Goal: Information Seeking & Learning: Learn about a topic

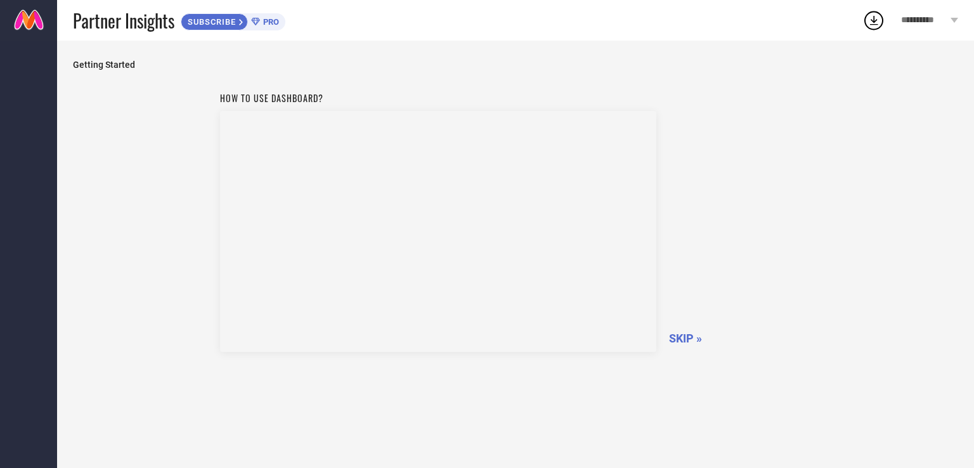
click at [266, 19] on span "PRO" at bounding box center [269, 22] width 19 height 10
click at [17, 18] on link at bounding box center [28, 20] width 57 height 41
click at [685, 345] on div "How to use dashboard? SKIP »" at bounding box center [515, 220] width 591 height 269
click at [682, 338] on span "SKIP »" at bounding box center [685, 337] width 33 height 13
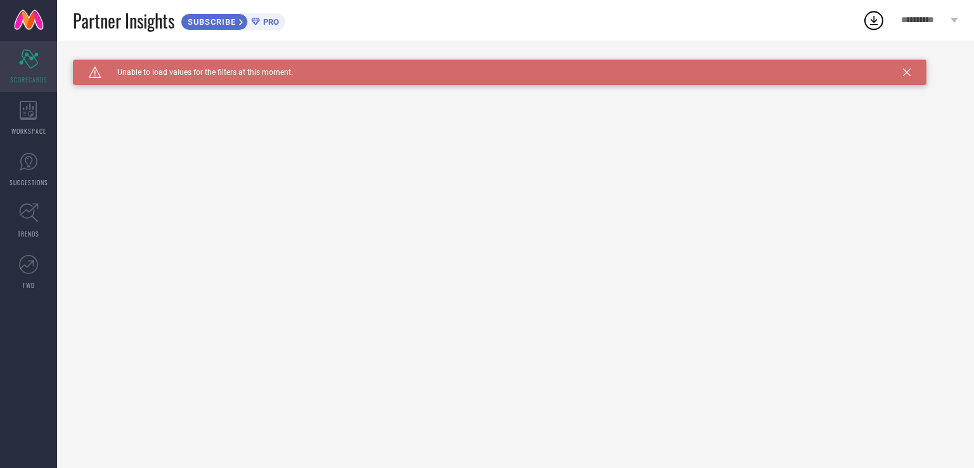
click at [29, 62] on icon "Scorecard" at bounding box center [29, 58] width 20 height 19
click at [904, 71] on icon at bounding box center [907, 72] width 8 height 8
click at [39, 107] on div "WORKSPACE" at bounding box center [28, 118] width 57 height 51
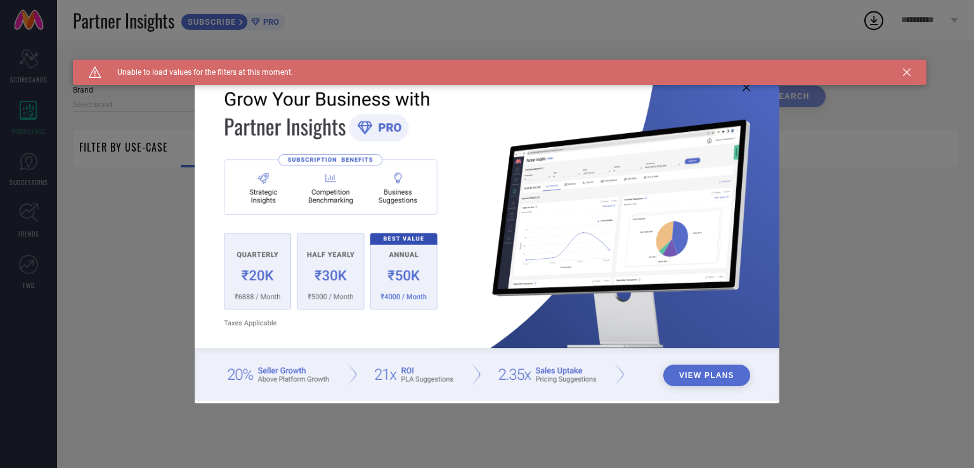
type input "1 STOP FASHION"
type input "All"
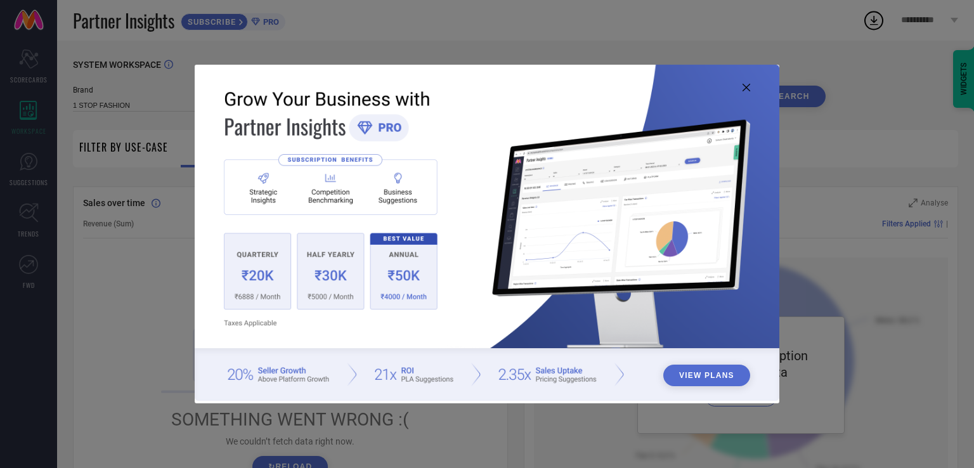
click at [746, 82] on img at bounding box center [487, 233] width 584 height 336
click at [745, 85] on icon at bounding box center [746, 88] width 8 height 8
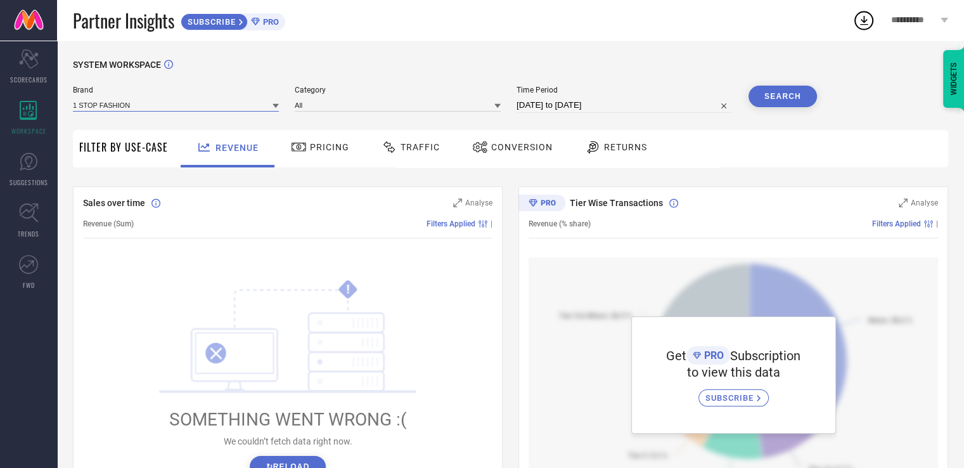
click at [156, 109] on input at bounding box center [176, 104] width 206 height 13
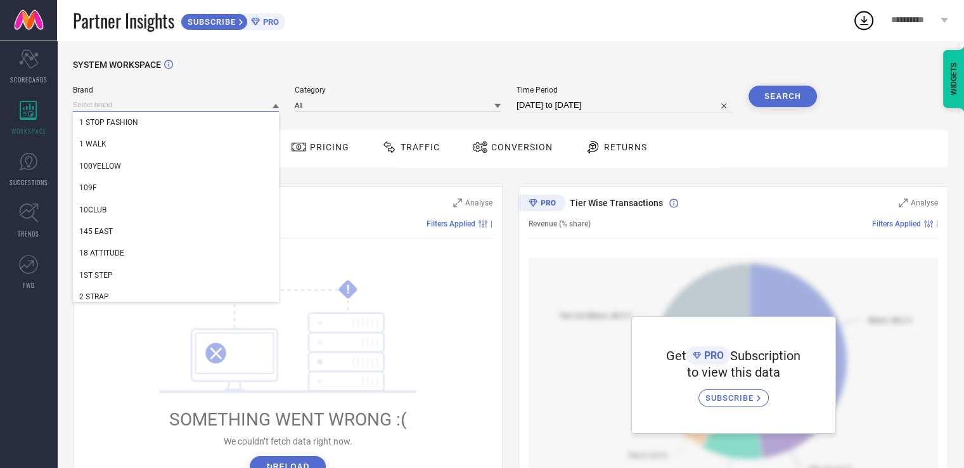
click at [156, 108] on input at bounding box center [176, 104] width 206 height 13
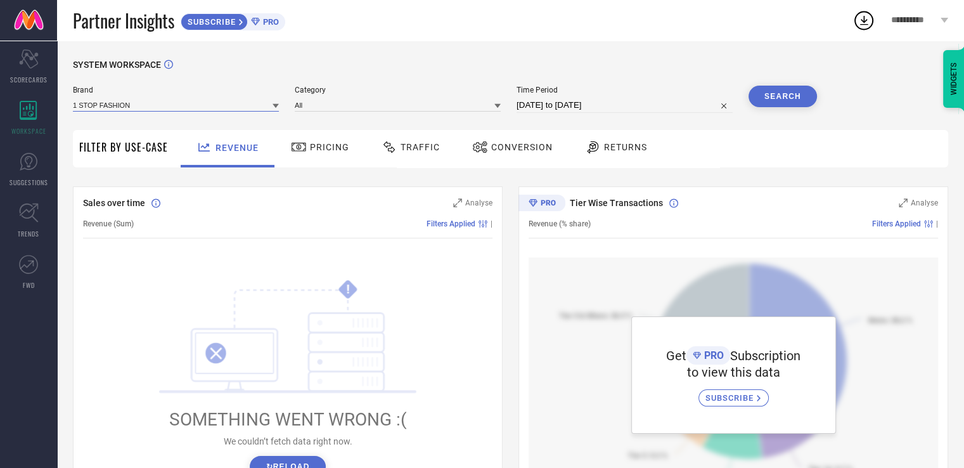
click at [619, 108] on input "18-07-2025 to 17-08-2025" at bounding box center [625, 105] width 216 height 15
select select "6"
select select "2025"
select select "7"
select select "2025"
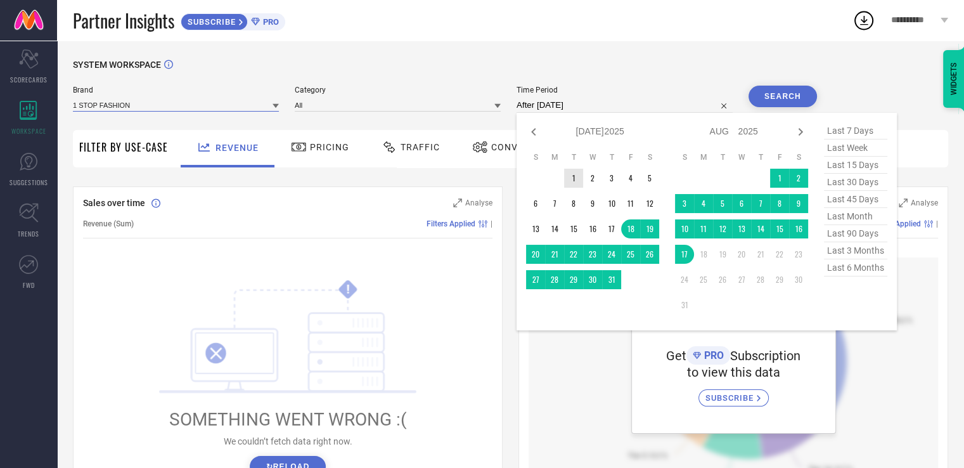
click at [577, 179] on td "1" at bounding box center [573, 178] width 19 height 19
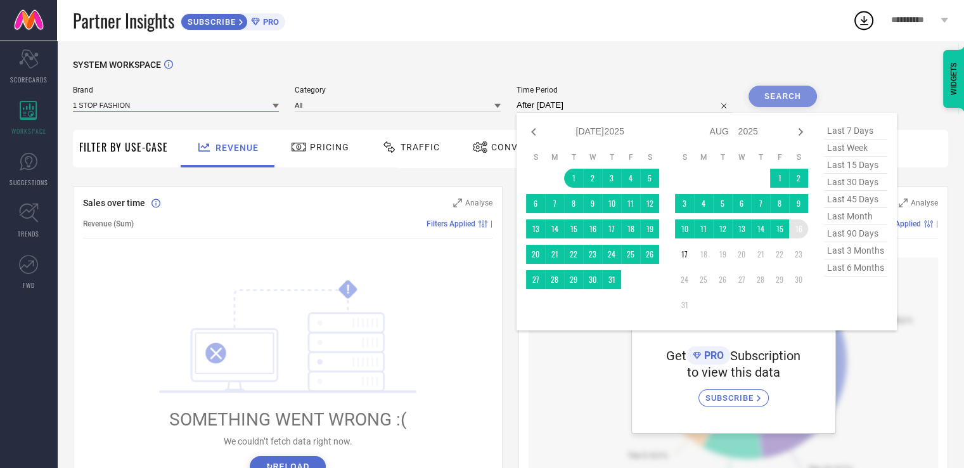
type input "01-07-2025 to 16-08-2025"
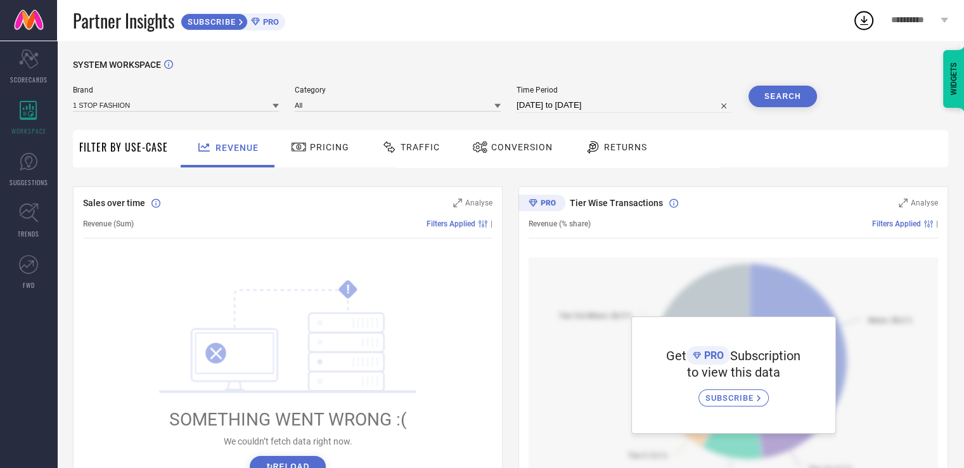
click at [322, 155] on div "Pricing" at bounding box center [320, 147] width 65 height 22
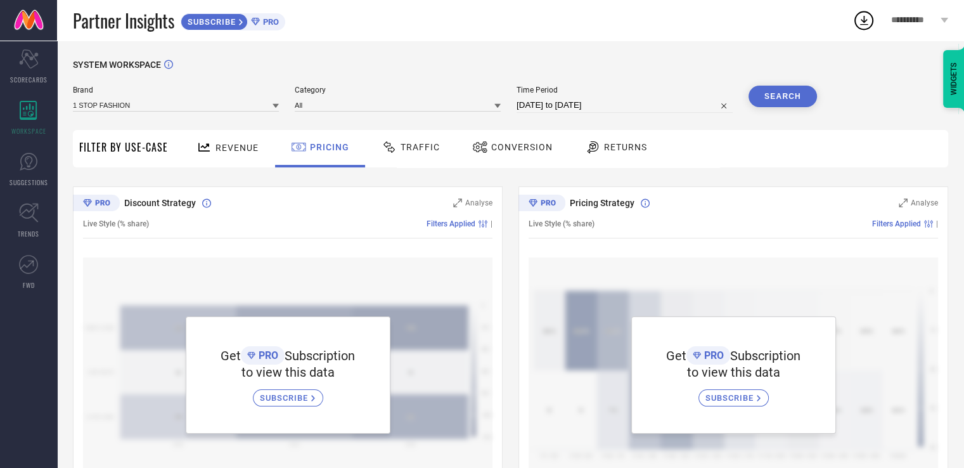
click at [411, 152] on span "Traffic" at bounding box center [420, 147] width 39 height 10
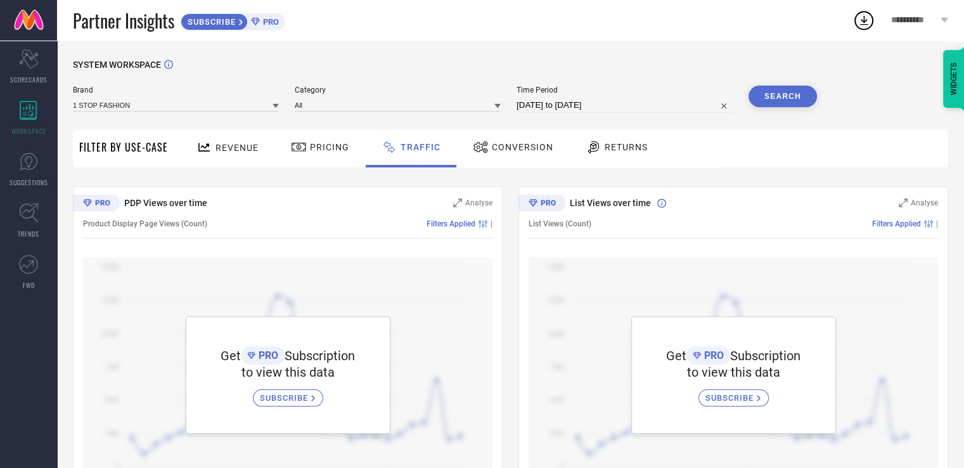
click at [522, 160] on div "Conversion" at bounding box center [513, 148] width 112 height 37
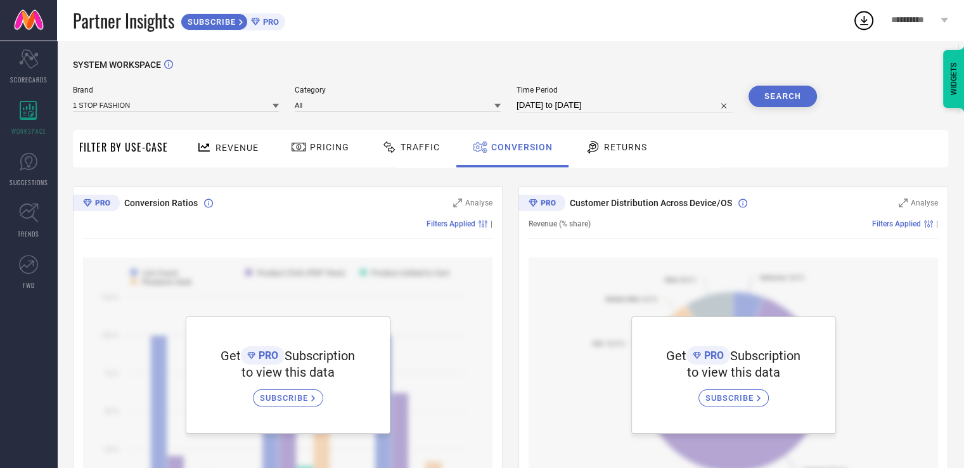
click at [593, 148] on icon at bounding box center [593, 146] width 16 height 15
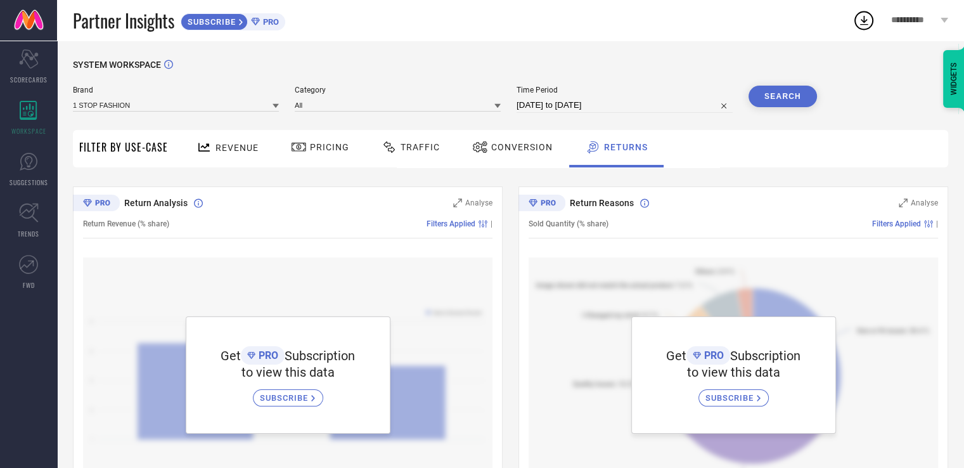
click at [151, 145] on span "Filter By Use-Case" at bounding box center [123, 146] width 89 height 15
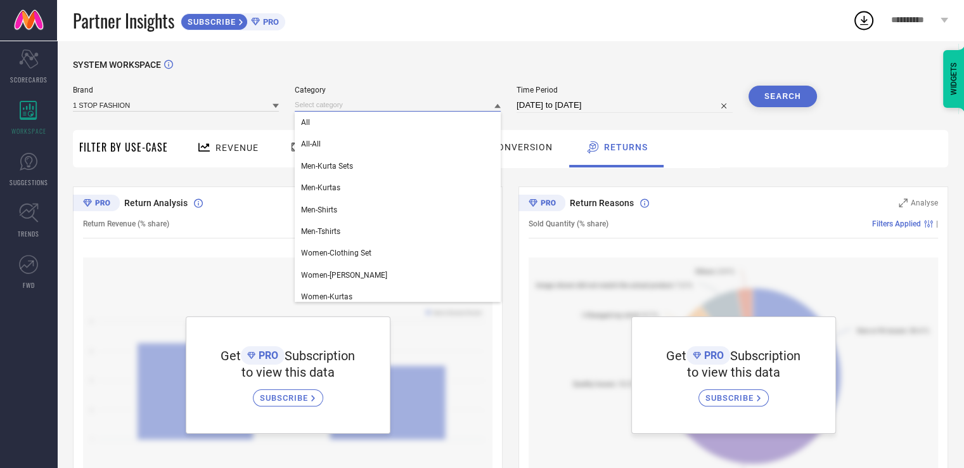
click at [335, 110] on input at bounding box center [398, 104] width 206 height 13
click at [340, 94] on span "Category" at bounding box center [398, 90] width 206 height 9
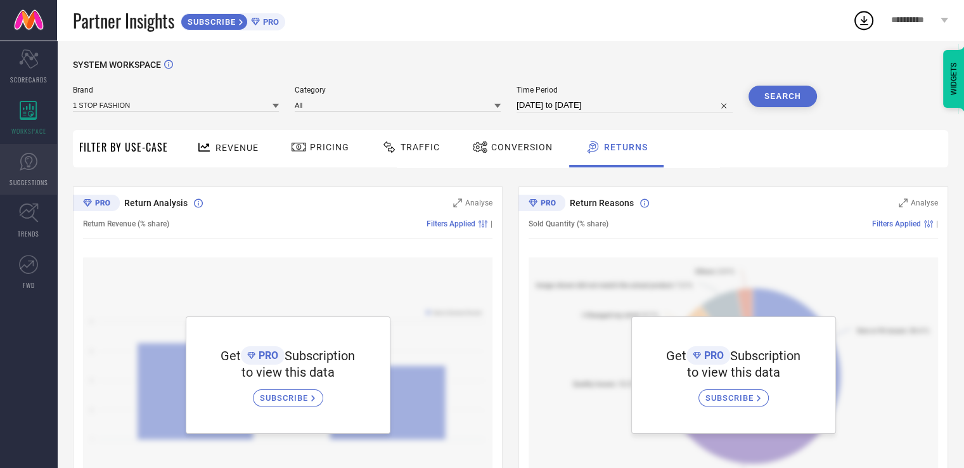
click at [28, 158] on icon at bounding box center [28, 161] width 19 height 19
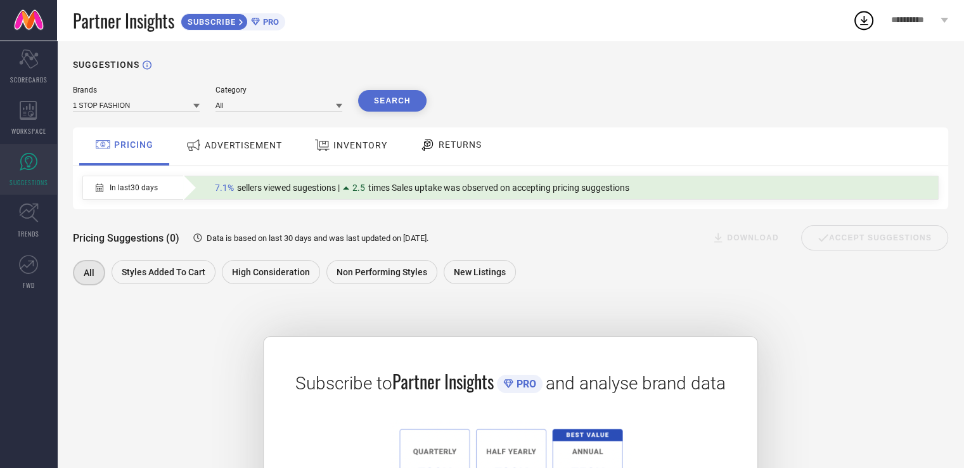
click at [259, 153] on div "ADVERTISEMENT" at bounding box center [234, 145] width 103 height 23
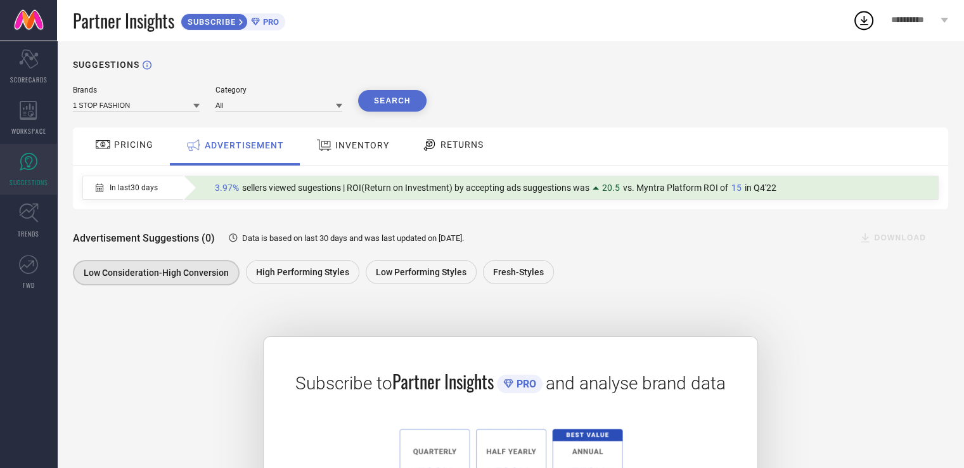
click at [370, 141] on span "INVENTORY" at bounding box center [362, 145] width 54 height 10
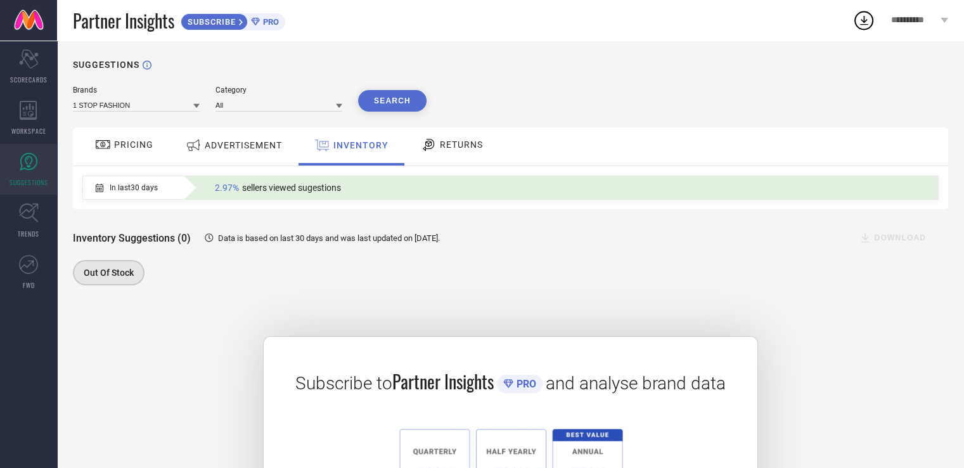
click at [457, 144] on span "RETURNS" at bounding box center [461, 144] width 43 height 10
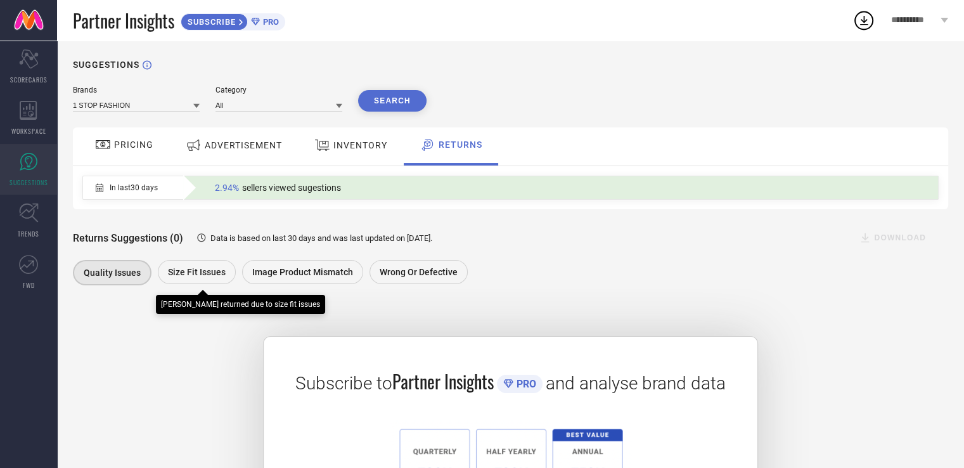
click at [187, 271] on span "Size fit issues" at bounding box center [197, 272] width 58 height 10
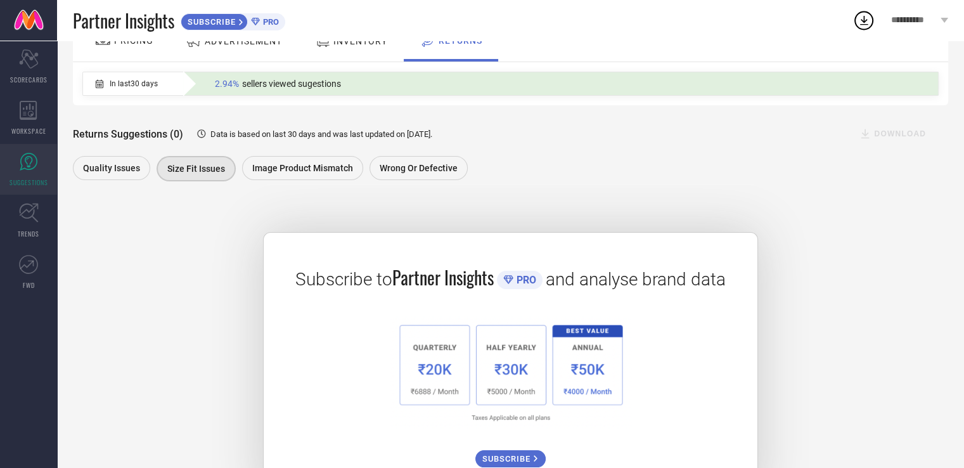
scroll to position [127, 0]
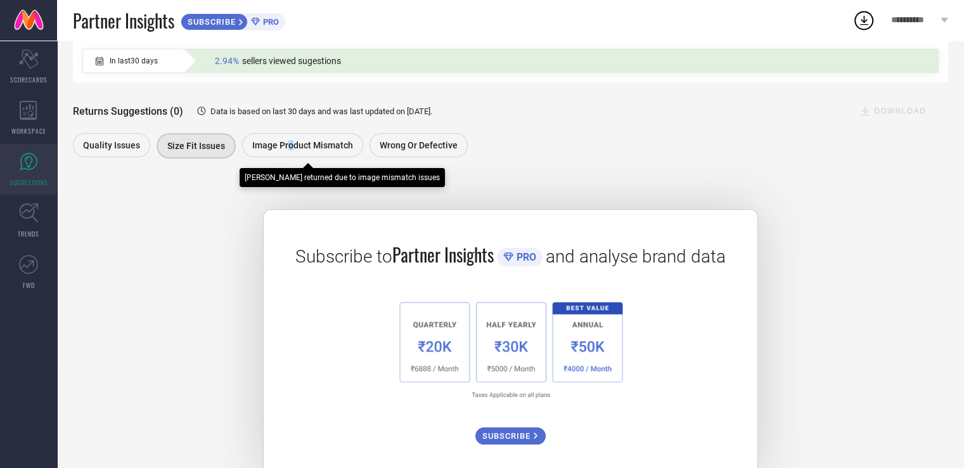
click at [290, 151] on div "Image product mismatch" at bounding box center [302, 145] width 121 height 24
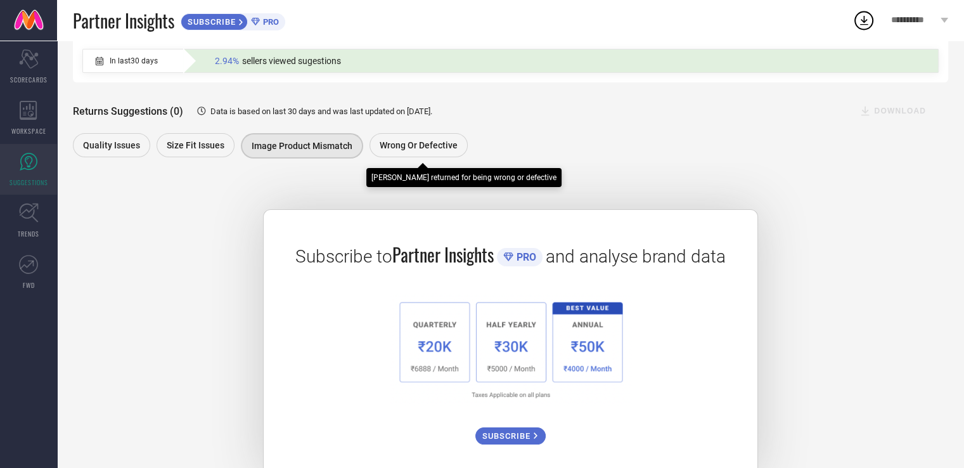
click at [427, 148] on span "Wrong or Defective" at bounding box center [419, 145] width 78 height 10
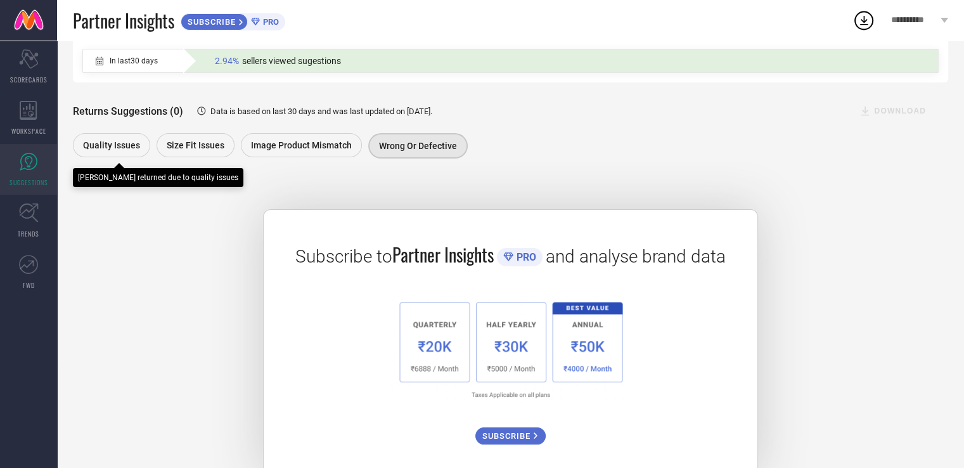
click at [110, 152] on div "Quality issues" at bounding box center [111, 145] width 77 height 24
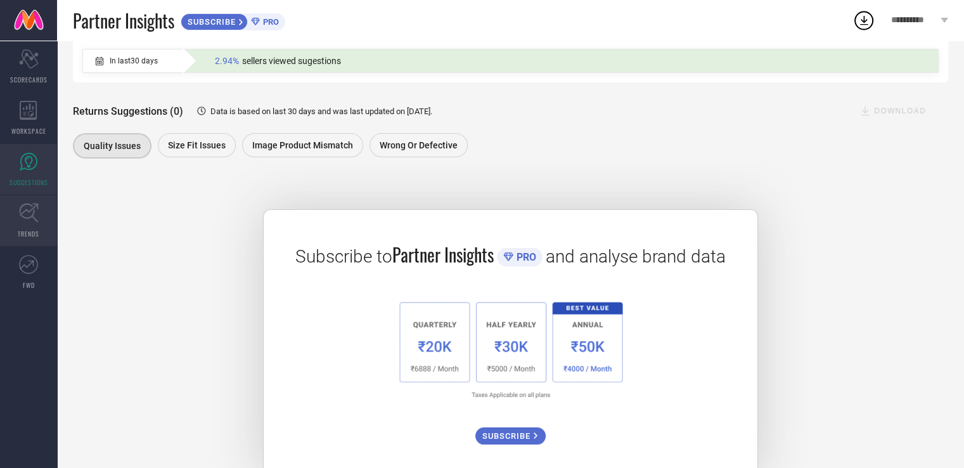
click at [23, 219] on icon at bounding box center [29, 213] width 20 height 20
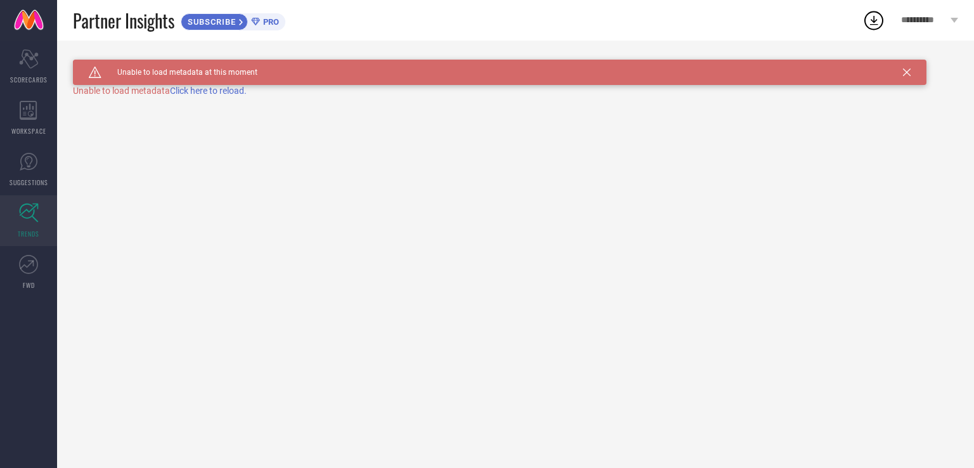
click at [196, 92] on span "Click here to reload." at bounding box center [208, 91] width 77 height 10
click at [197, 92] on span "Click here to reload." at bounding box center [208, 91] width 77 height 10
click at [30, 250] on link "FWD" at bounding box center [28, 272] width 57 height 51
